Goal: Information Seeking & Learning: Learn about a topic

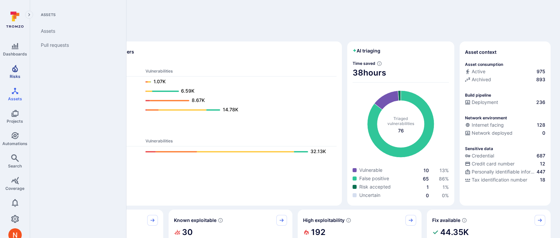
click at [17, 79] on link "Risks" at bounding box center [15, 72] width 30 height 20
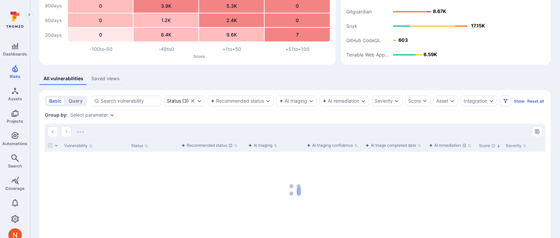
scroll to position [102, 0]
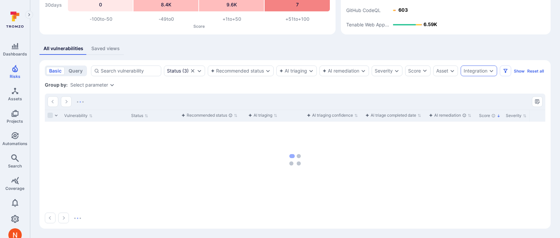
click at [487, 66] on div "Integration" at bounding box center [478, 71] width 36 height 11
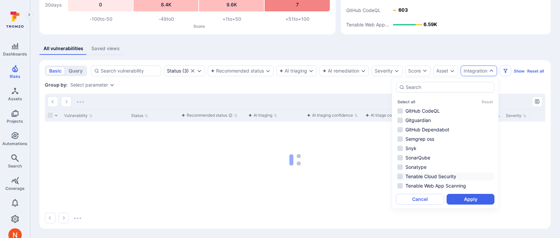
click at [435, 173] on li "Tenable Cloud Security" at bounding box center [445, 177] width 98 height 8
click at [455, 194] on button "Apply" at bounding box center [470, 199] width 48 height 11
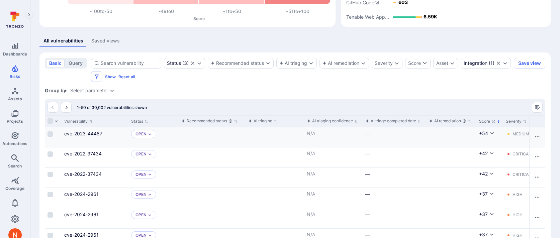
click at [98, 134] on link "cve-2023-44487" at bounding box center [83, 134] width 38 height 6
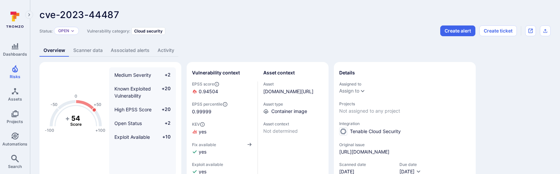
click at [80, 49] on link "Scanner data" at bounding box center [87, 50] width 37 height 12
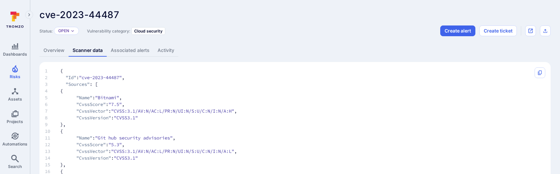
click at [56, 50] on link "Overview" at bounding box center [53, 50] width 29 height 12
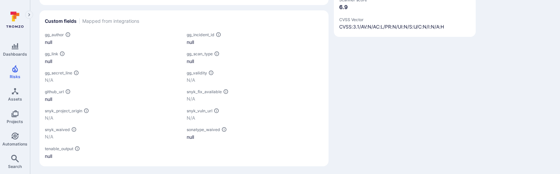
scroll to position [332, 0]
